Goal: Information Seeking & Learning: Understand process/instructions

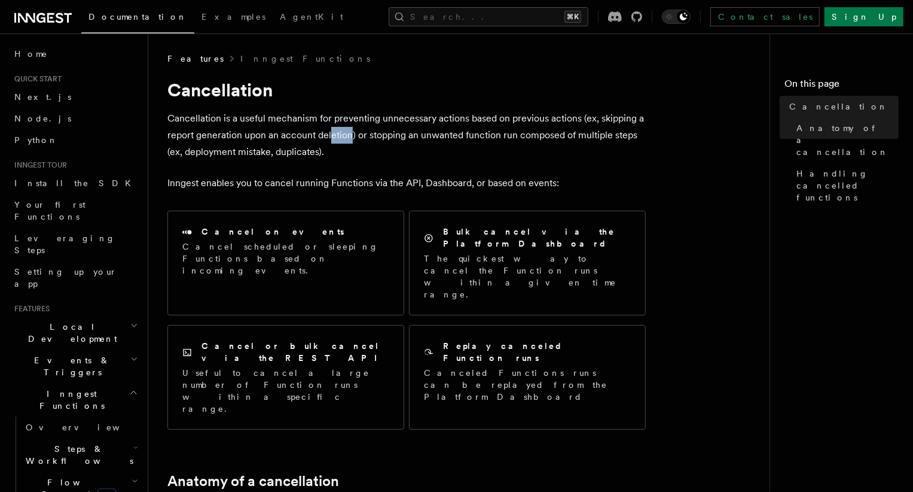
drag, startPoint x: 350, startPoint y: 136, endPoint x: 329, endPoint y: 136, distance: 20.9
click at [329, 136] on p "Cancellation is a useful mechanism for preventing unnecessary actions based on …" at bounding box center [406, 135] width 478 height 50
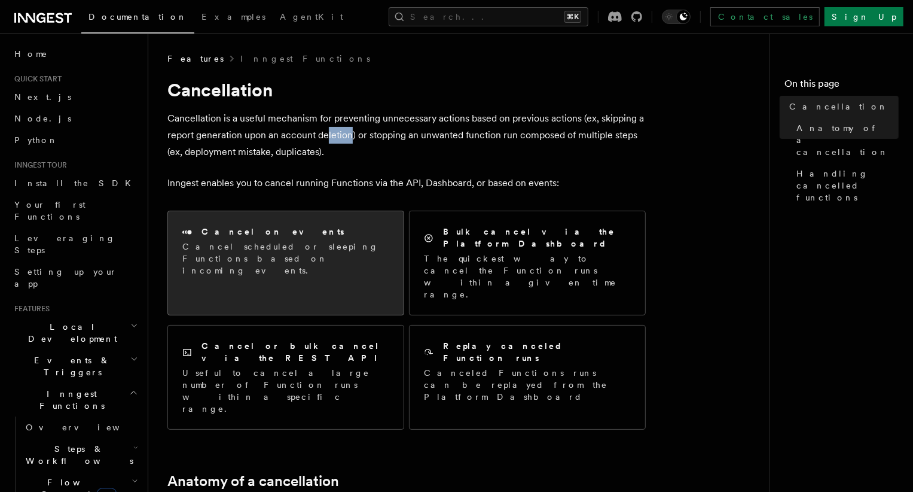
click at [249, 232] on h2 "Cancel on events" at bounding box center [273, 231] width 143 height 12
click at [256, 261] on p "Cancel scheduled or sleeping Functions based on incoming events." at bounding box center [285, 258] width 207 height 36
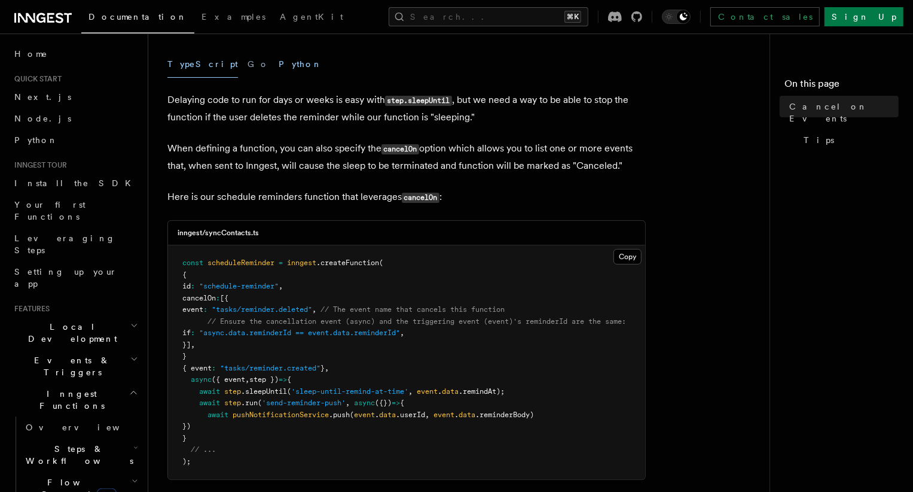
scroll to position [173, 0]
click at [313, 416] on span "pushNotificationService" at bounding box center [281, 412] width 96 height 8
click at [254, 260] on span "scheduleReminder" at bounding box center [241, 261] width 67 height 8
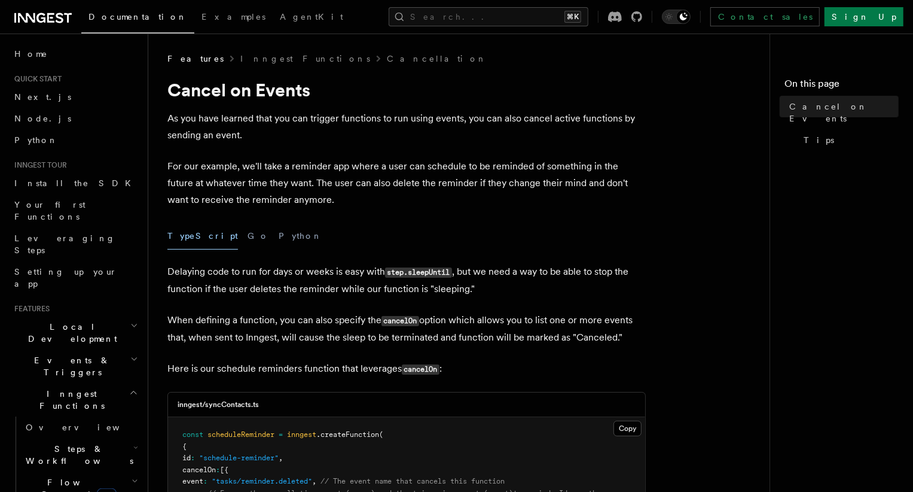
click at [291, 117] on p "As you have learned that you can trigger functions to run using events, you can…" at bounding box center [406, 126] width 478 height 33
click at [65, 354] on span "Events & Triggers" at bounding box center [70, 366] width 121 height 24
click at [52, 389] on span "Overview" at bounding box center [87, 394] width 123 height 10
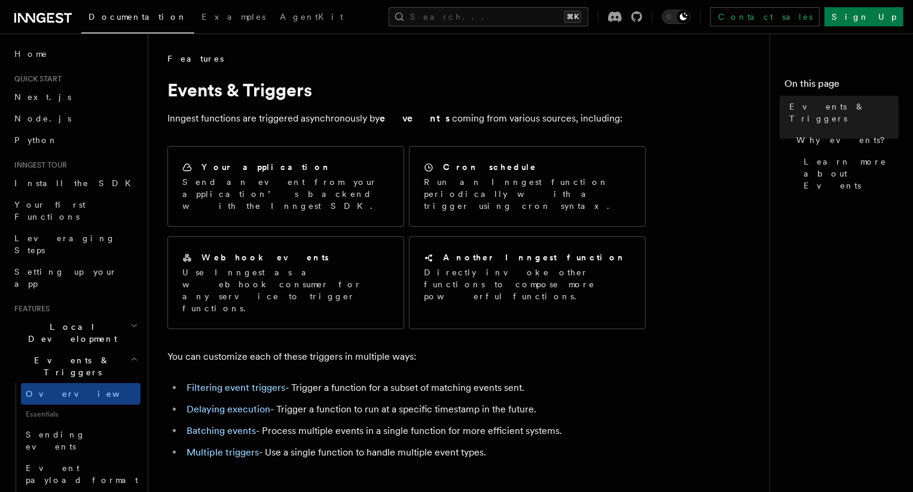
click at [321, 401] on li "Delaying execution - Trigger a function to run at a specific timestamp in the f…" at bounding box center [414, 409] width 463 height 17
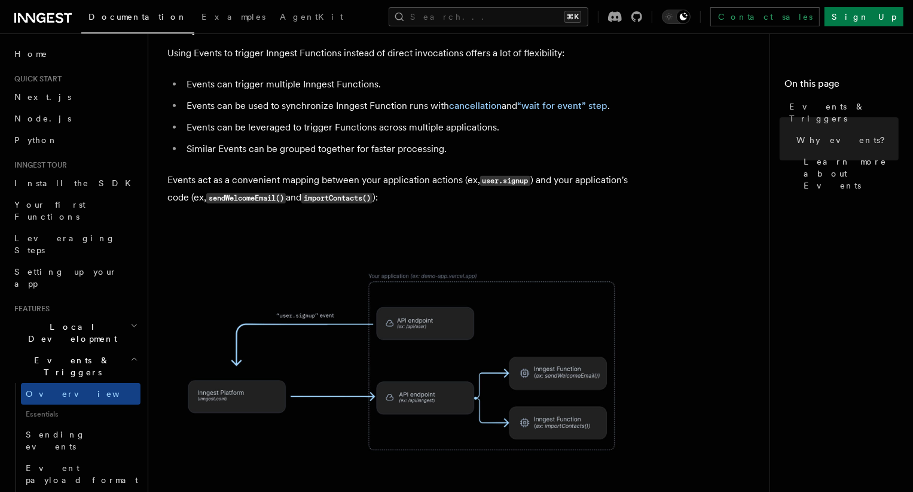
scroll to position [808, 0]
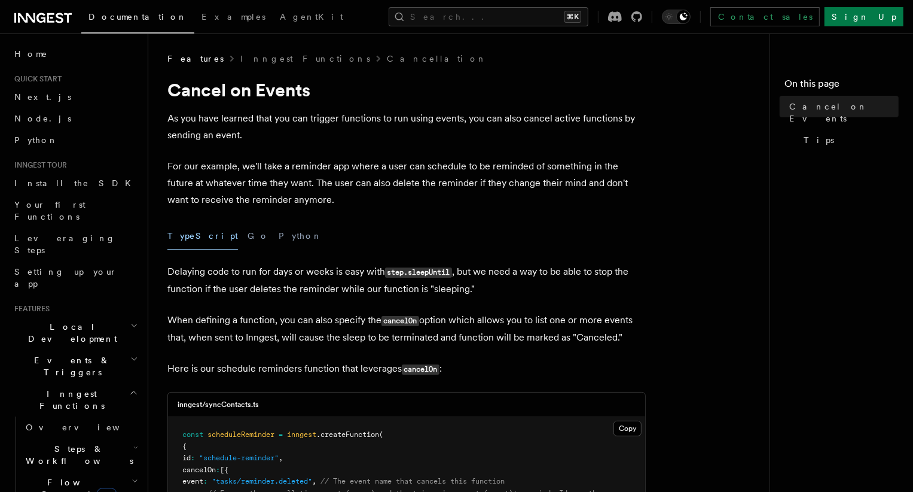
click at [303, 296] on p "Delaying code to run for days or weeks is easy with step.sleepUntil , but we ne…" at bounding box center [406, 280] width 478 height 34
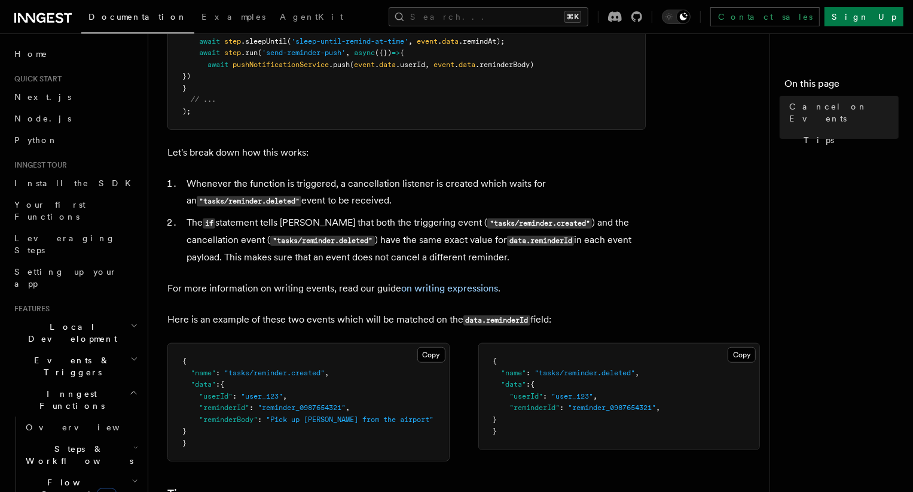
scroll to position [544, 0]
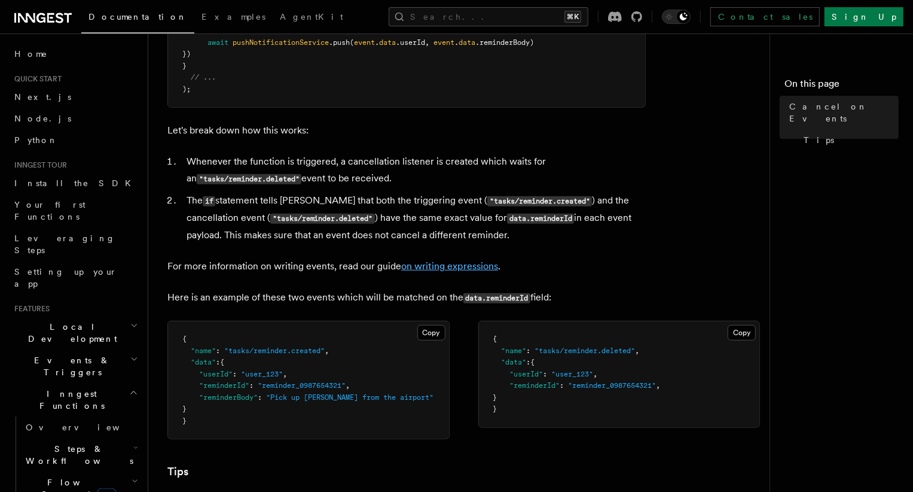
click at [446, 269] on link "on writing expressions" at bounding box center [449, 265] width 97 height 11
click at [283, 372] on span ""user_123"" at bounding box center [262, 374] width 42 height 8
click at [283, 386] on span ""reminder_0987654321"" at bounding box center [302, 385] width 88 height 8
click at [442, 269] on link "on writing expressions" at bounding box center [449, 265] width 97 height 11
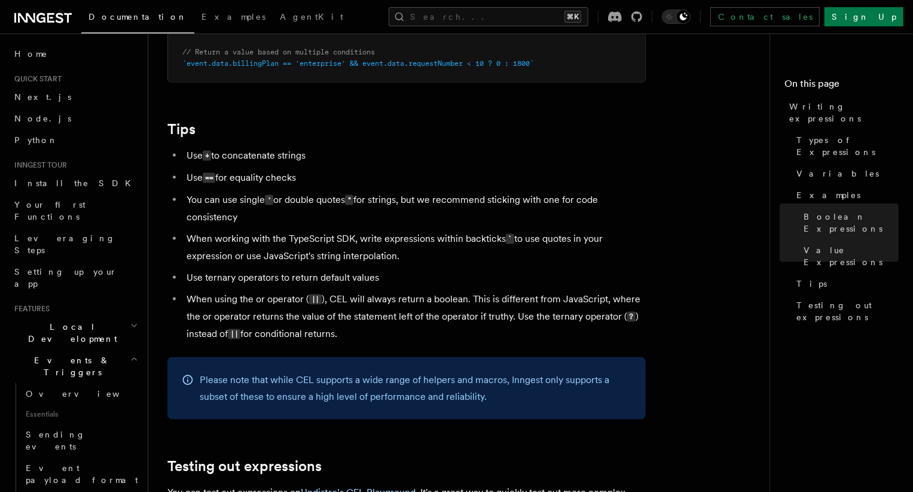
scroll to position [1130, 0]
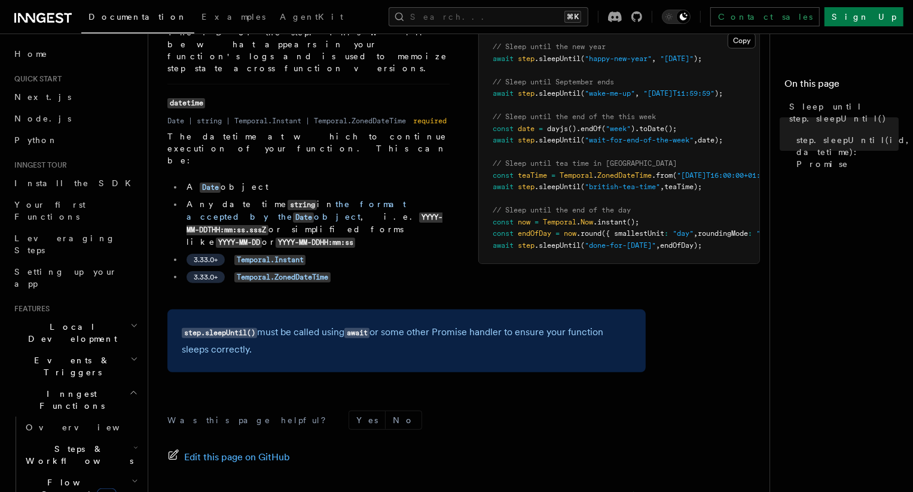
click at [556, 184] on span ".sleepUntil" at bounding box center [558, 186] width 46 height 8
click at [531, 184] on span "step" at bounding box center [526, 186] width 17 height 8
click at [554, 187] on span ".sleepUntil" at bounding box center [558, 186] width 46 height 8
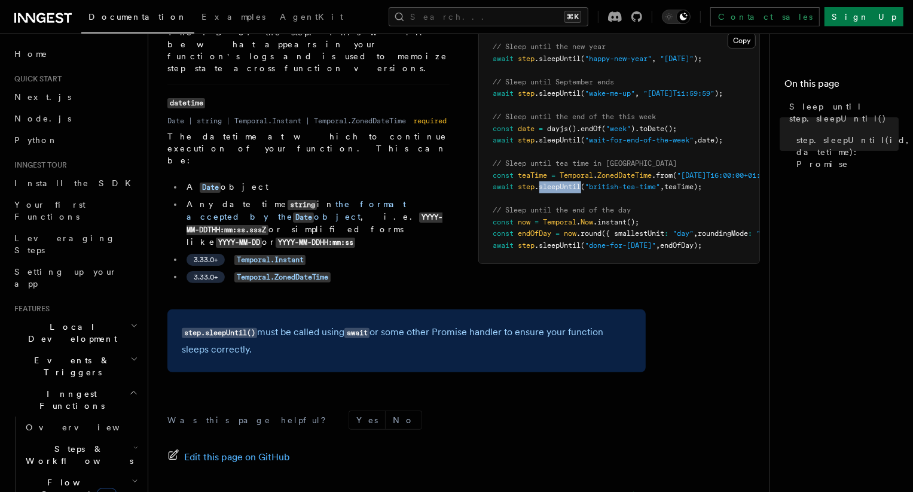
click at [554, 187] on span ".sleepUntil" at bounding box center [558, 186] width 46 height 8
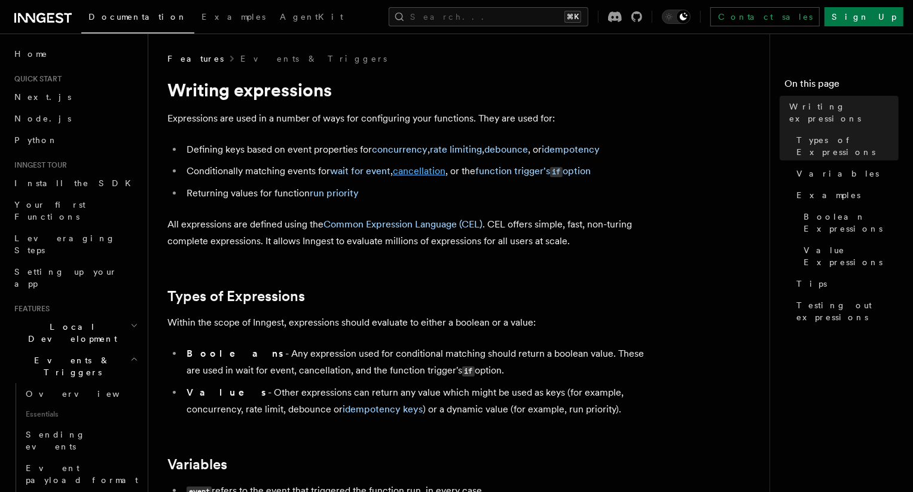
click at [406, 169] on link "cancellation" at bounding box center [419, 170] width 53 height 11
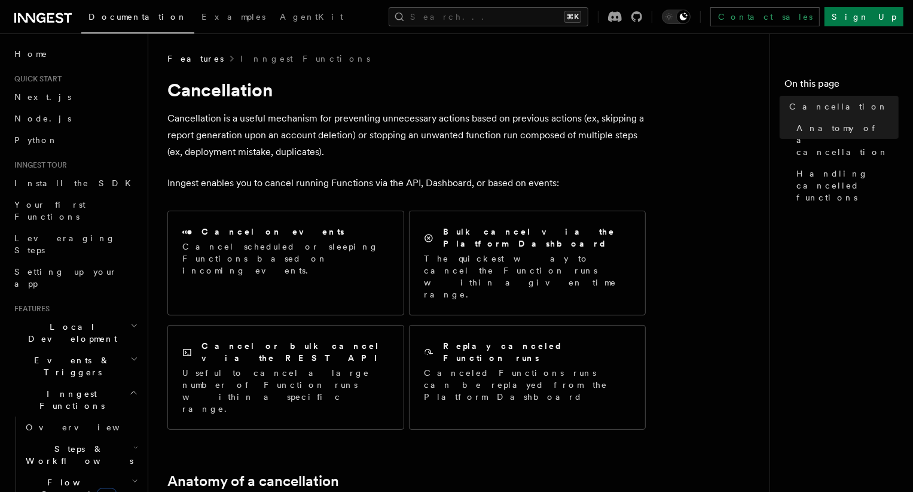
click at [322, 115] on p "Cancellation is a useful mechanism for preventing unnecessary actions based on …" at bounding box center [406, 135] width 478 height 50
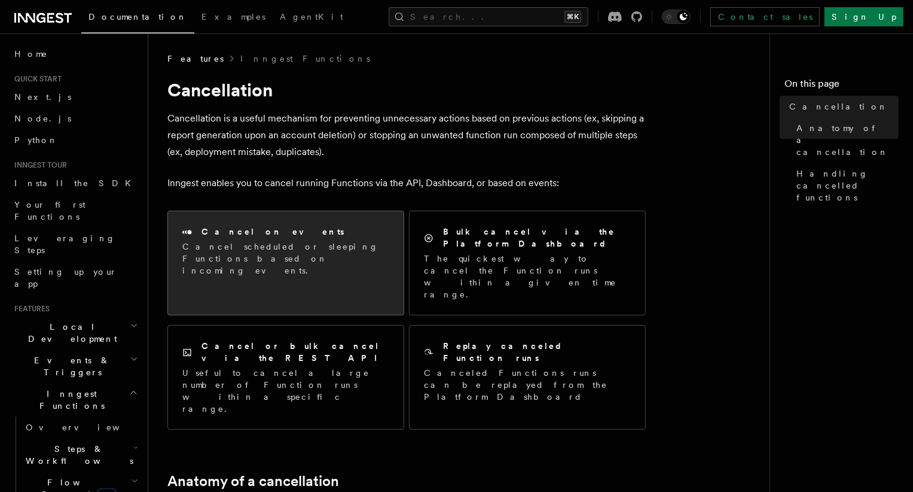
click at [246, 235] on h2 "Cancel on events" at bounding box center [273, 231] width 143 height 12
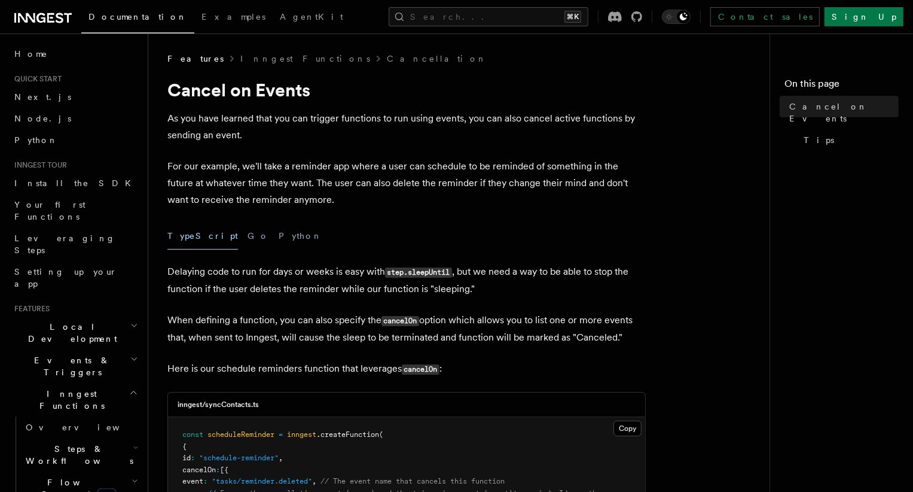
click at [291, 119] on p "As you have learned that you can trigger functions to run using events, you can…" at bounding box center [406, 126] width 478 height 33
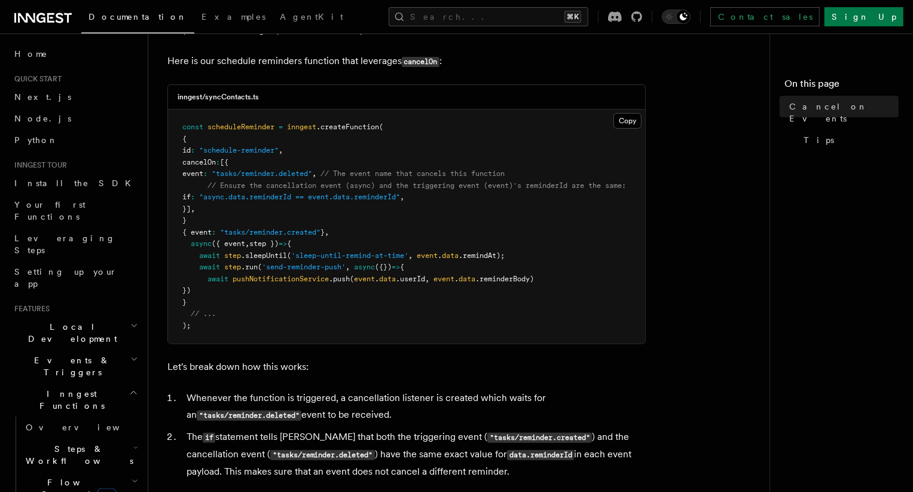
scroll to position [304, 0]
